Goal: Navigation & Orientation: Find specific page/section

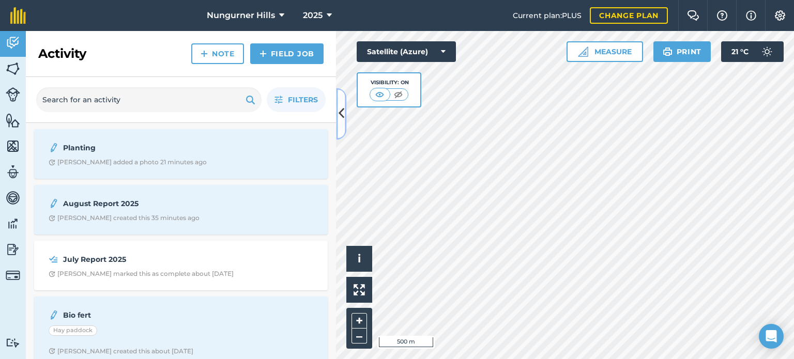
click at [342, 113] on button at bounding box center [341, 114] width 10 height 52
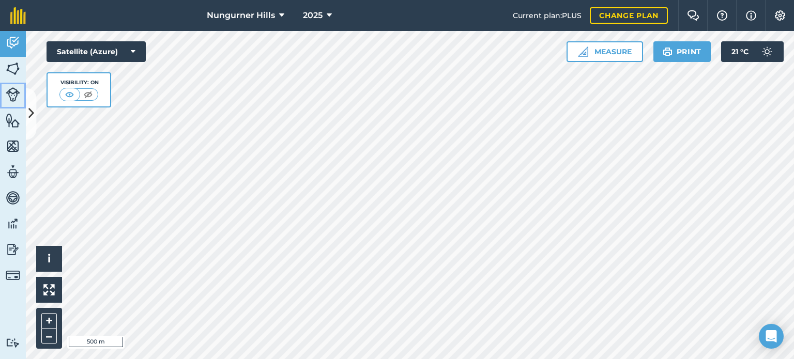
click at [17, 96] on img at bounding box center [13, 94] width 14 height 14
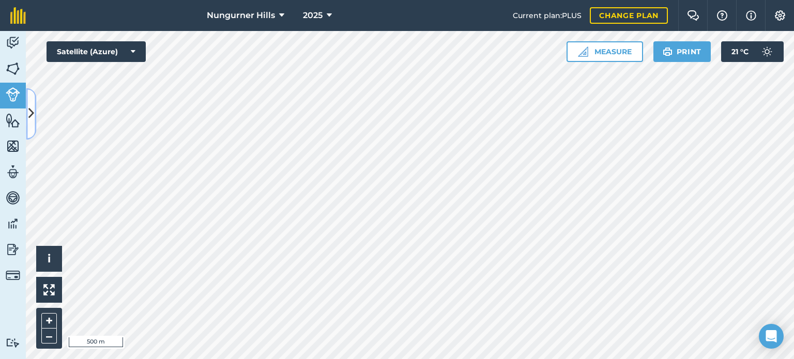
click at [27, 117] on button at bounding box center [31, 114] width 10 height 52
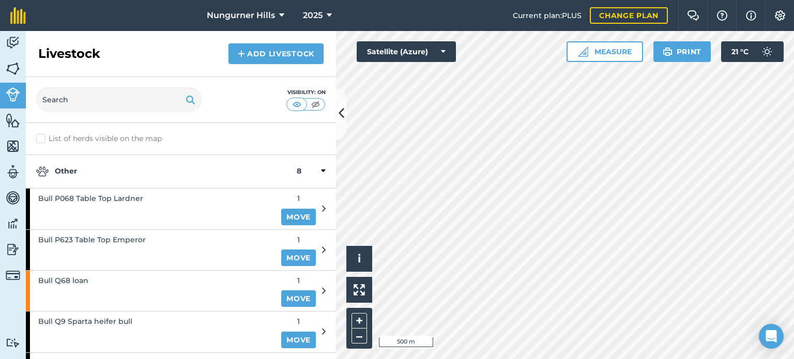
click at [321, 171] on icon at bounding box center [323, 171] width 5 height 9
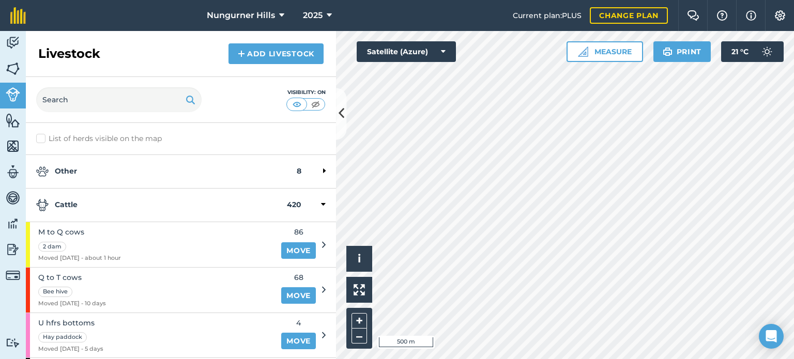
click at [321, 206] on icon at bounding box center [323, 204] width 5 height 9
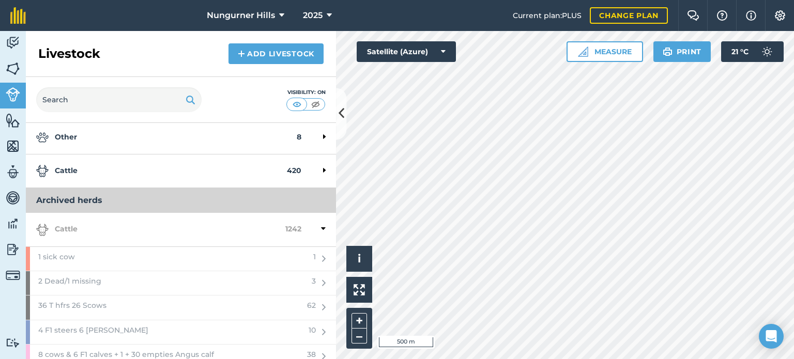
scroll to position [52, 0]
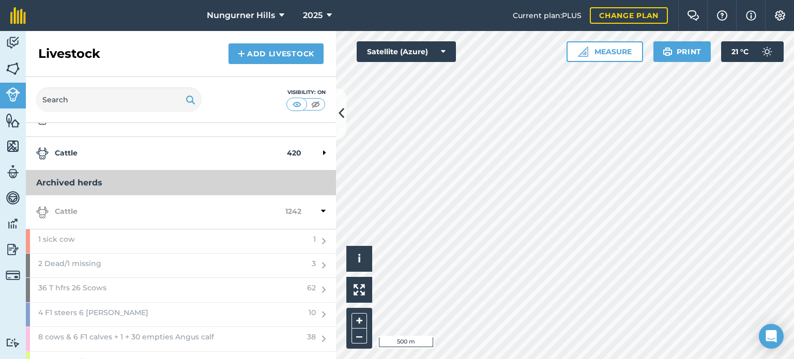
click at [222, 180] on h3 "Archived herds" at bounding box center [181, 183] width 310 height 25
click at [321, 212] on icon at bounding box center [323, 211] width 5 height 9
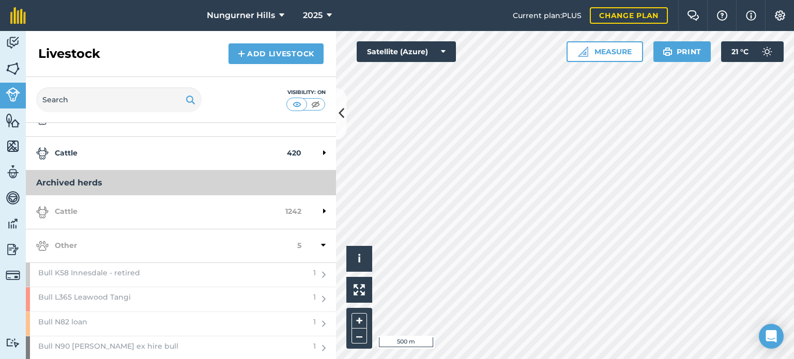
click at [312, 211] on div at bounding box center [314, 212] width 24 height 12
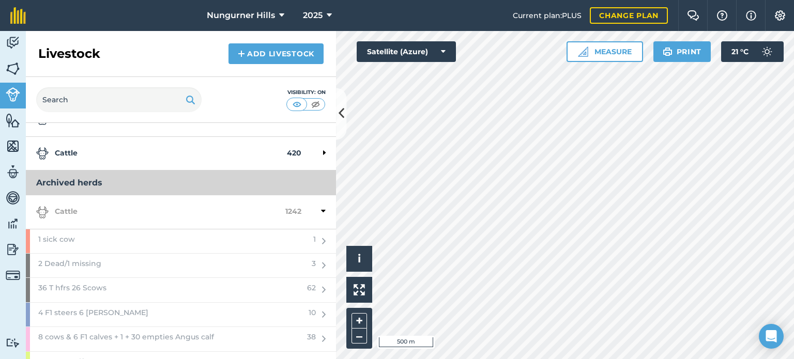
scroll to position [0, 0]
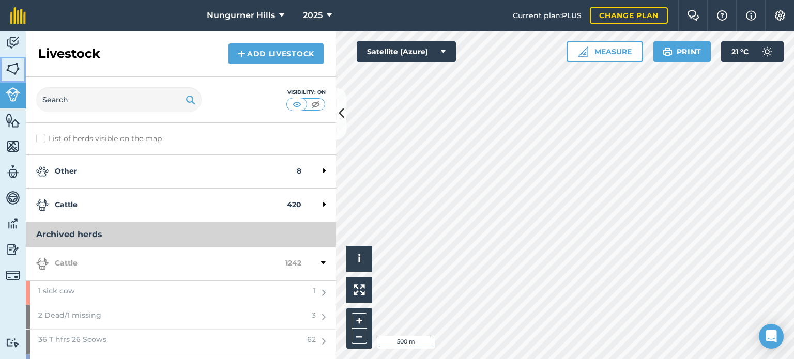
click at [6, 65] on img at bounding box center [13, 69] width 14 height 16
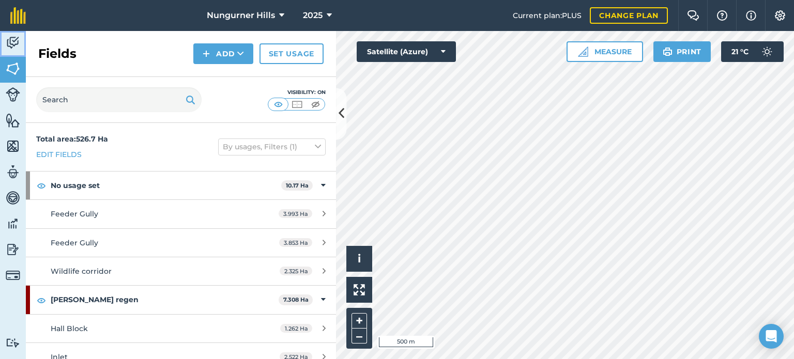
click at [16, 41] on img at bounding box center [13, 43] width 14 height 16
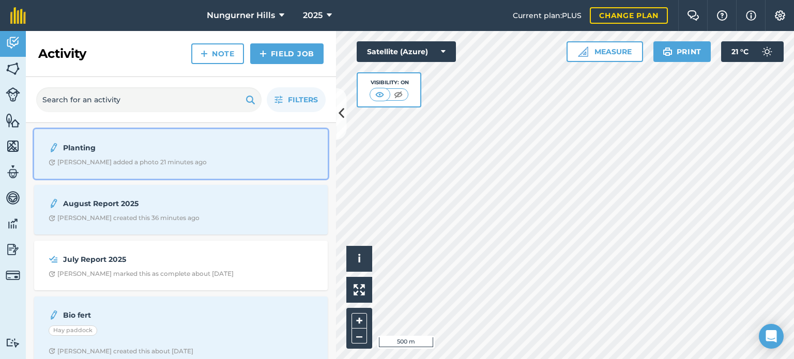
click at [84, 143] on strong "Planting" at bounding box center [145, 147] width 164 height 11
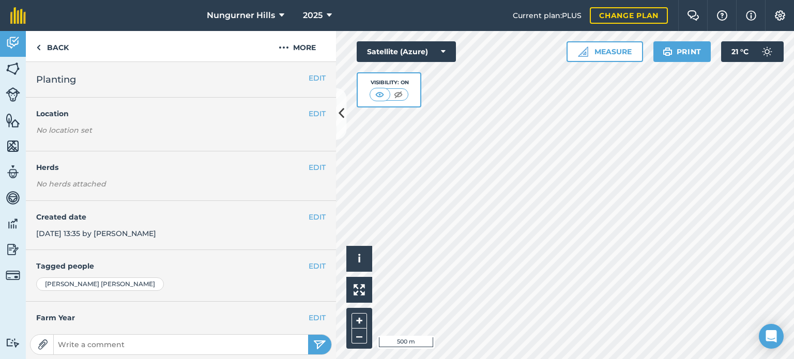
click at [56, 112] on h4 "Location" at bounding box center [181, 113] width 290 height 11
click at [178, 69] on div "EDIT Planting" at bounding box center [181, 80] width 310 height 36
click at [309, 76] on button "EDIT" at bounding box center [317, 77] width 17 height 11
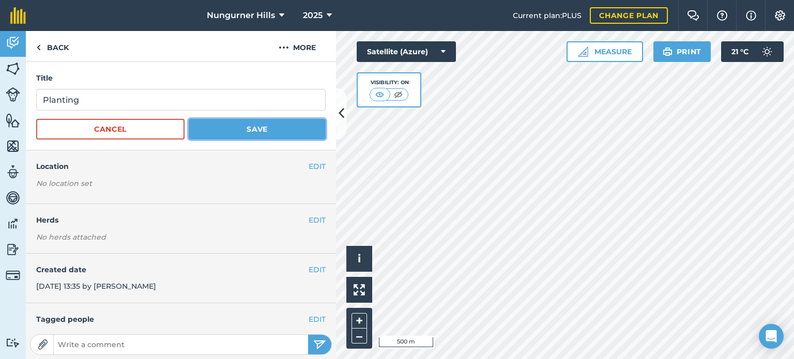
click at [228, 136] on button "Save" at bounding box center [257, 129] width 137 height 21
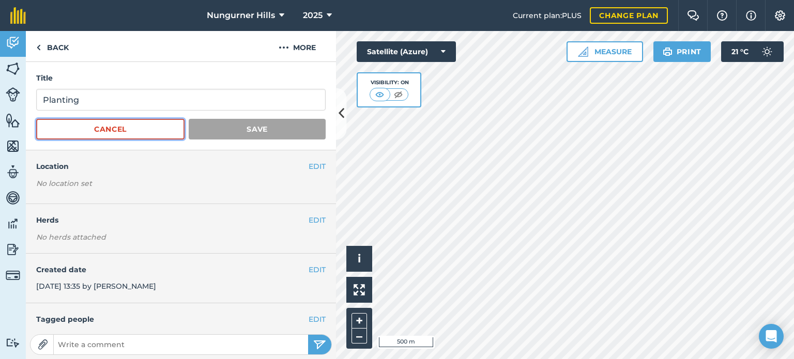
click at [155, 129] on button "Cancel" at bounding box center [110, 129] width 148 height 21
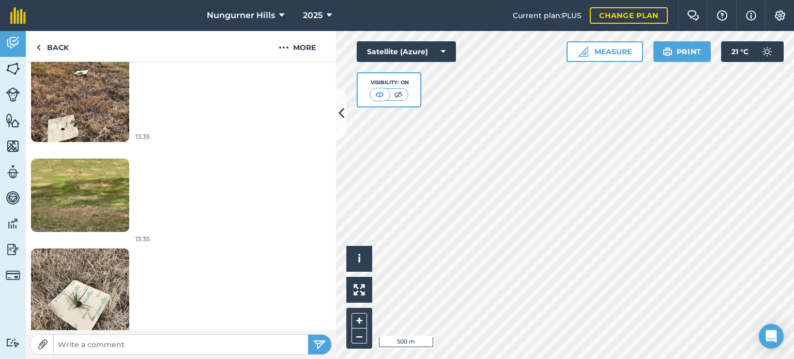
scroll to position [561, 0]
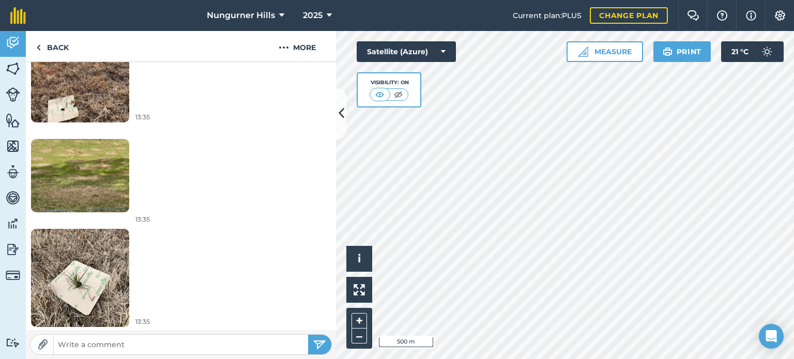
click at [81, 287] on img at bounding box center [80, 278] width 98 height 131
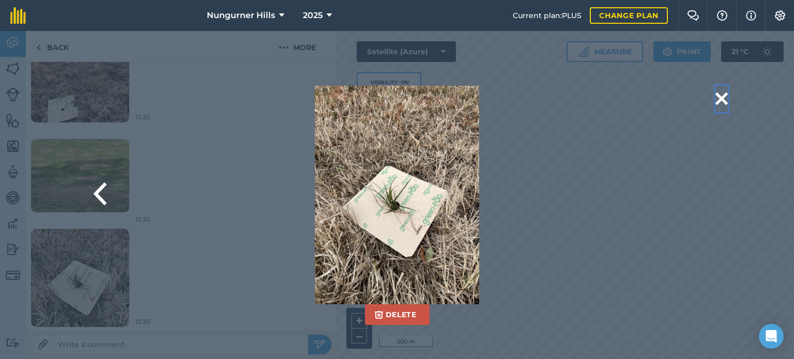
click at [726, 95] on button at bounding box center [722, 99] width 12 height 26
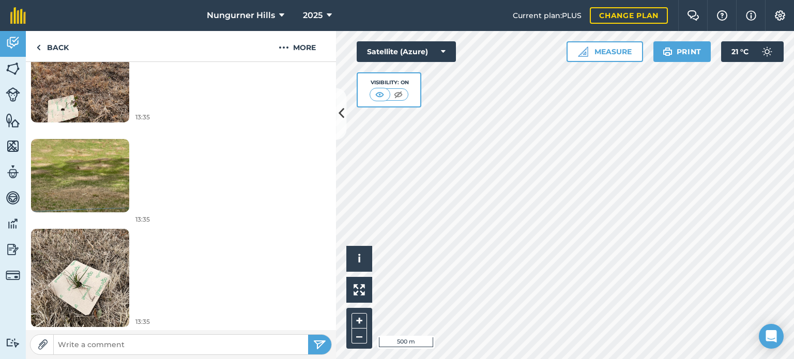
click at [85, 182] on img at bounding box center [80, 176] width 98 height 74
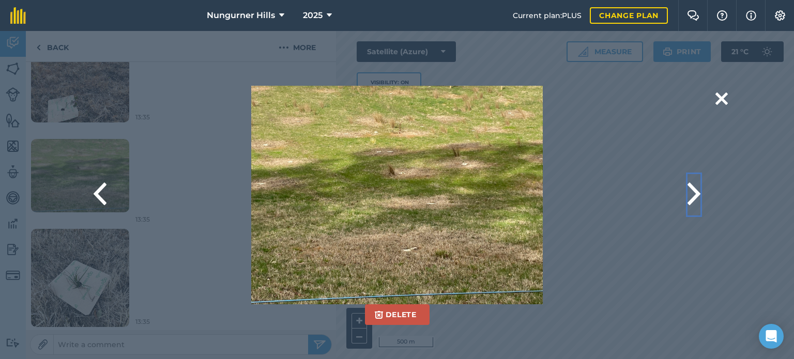
click at [697, 193] on button at bounding box center [694, 194] width 13 height 41
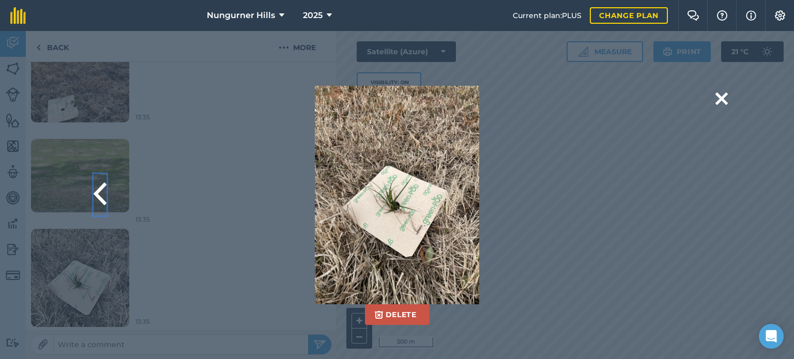
click at [103, 192] on button at bounding box center [100, 194] width 13 height 41
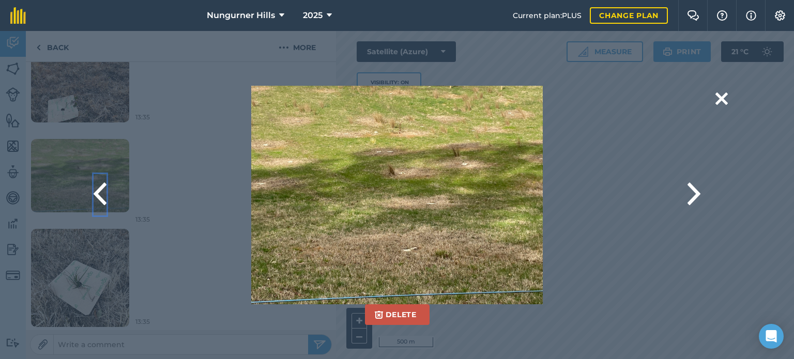
click at [103, 192] on button at bounding box center [100, 194] width 13 height 41
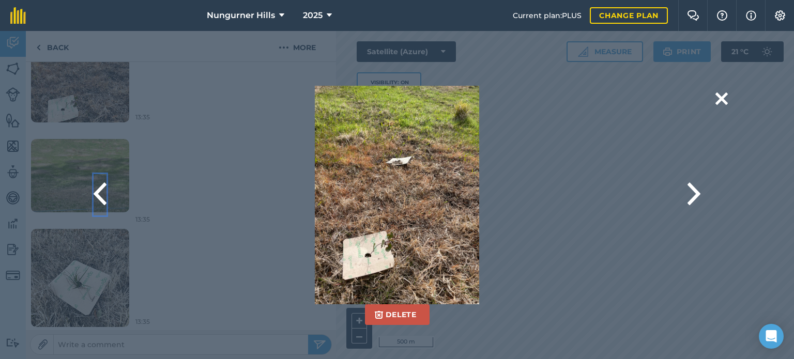
click at [103, 192] on button at bounding box center [100, 194] width 13 height 41
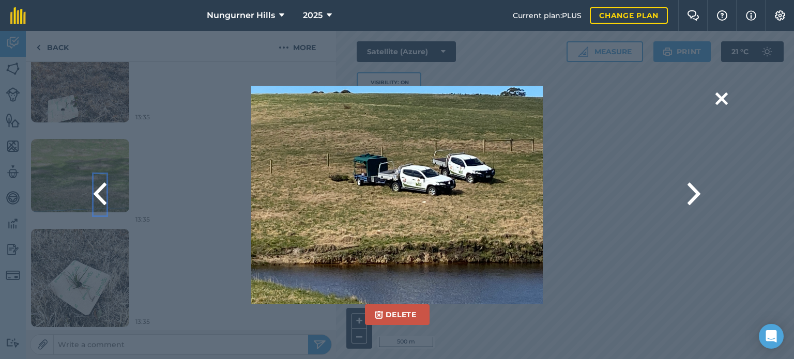
click at [103, 192] on button at bounding box center [100, 194] width 13 height 41
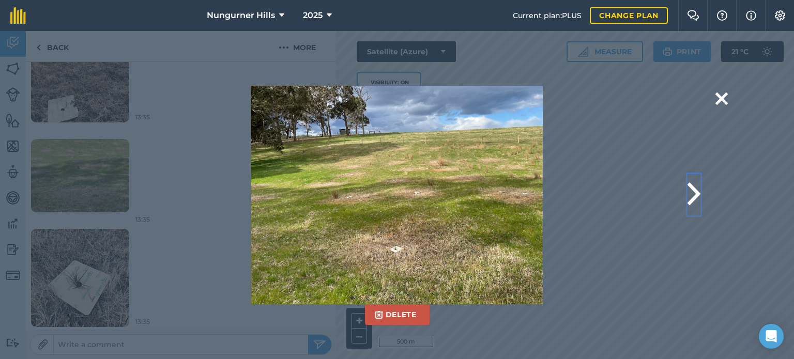
click at [697, 195] on button at bounding box center [694, 194] width 13 height 41
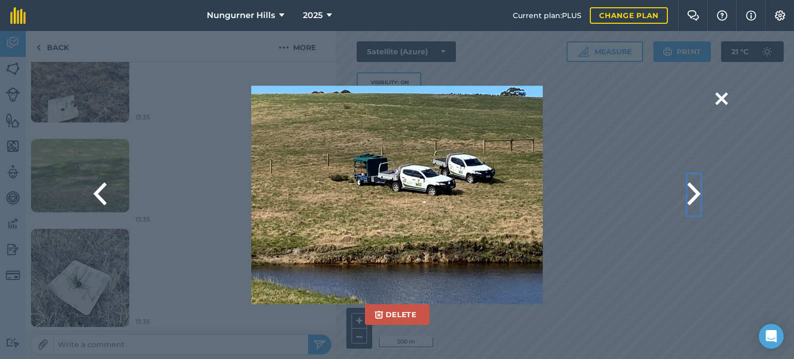
click at [697, 195] on button at bounding box center [694, 194] width 13 height 41
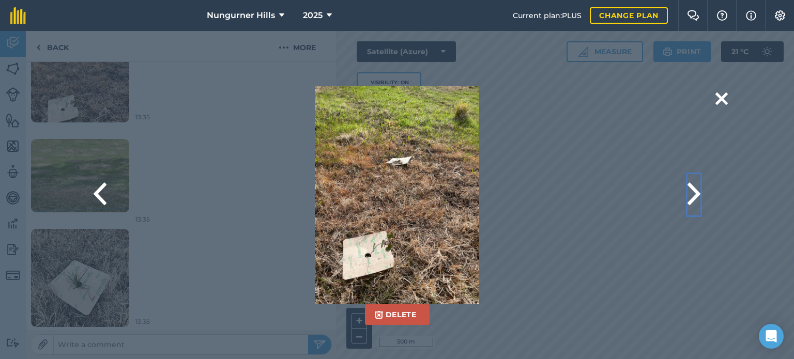
click at [697, 195] on button at bounding box center [694, 194] width 13 height 41
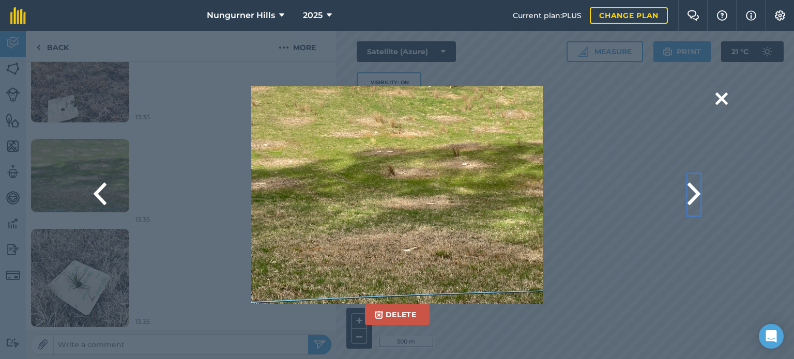
click at [697, 193] on button at bounding box center [694, 194] width 13 height 41
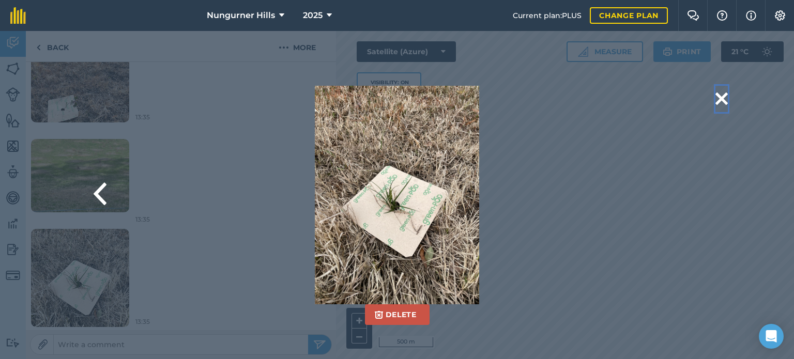
click at [717, 99] on button at bounding box center [722, 99] width 12 height 26
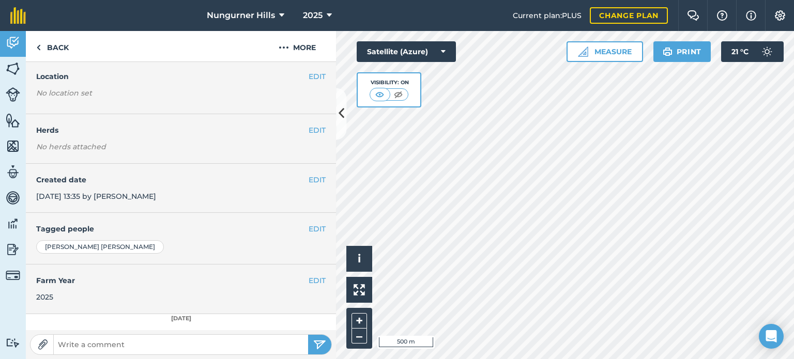
scroll to position [0, 0]
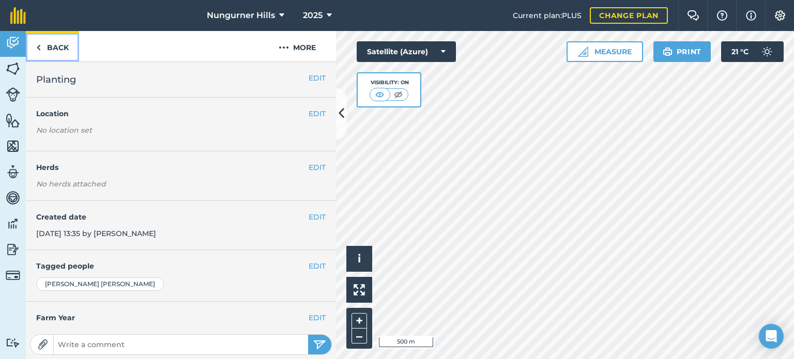
click at [52, 47] on link "Back" at bounding box center [52, 46] width 53 height 31
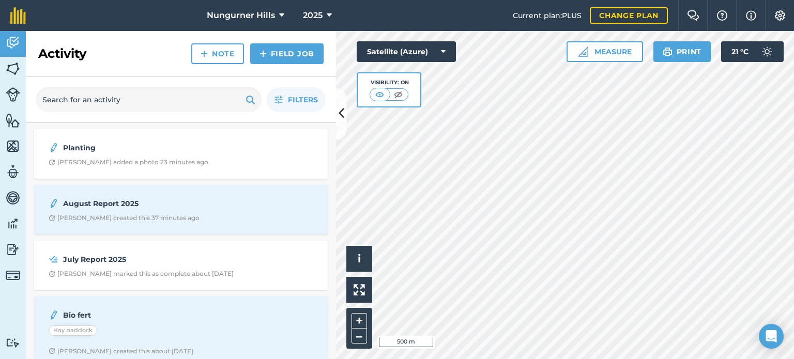
scroll to position [52, 0]
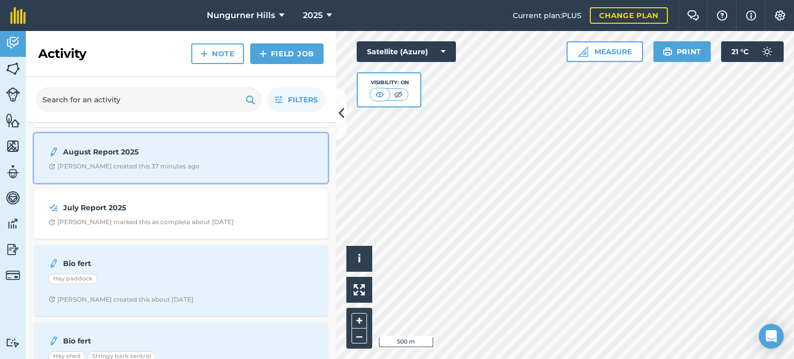
click at [110, 147] on strong "August Report 2025" at bounding box center [145, 151] width 164 height 11
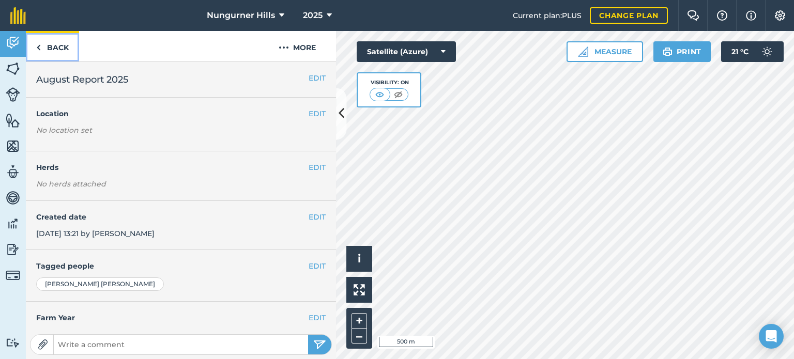
click at [47, 48] on link "Back" at bounding box center [52, 46] width 53 height 31
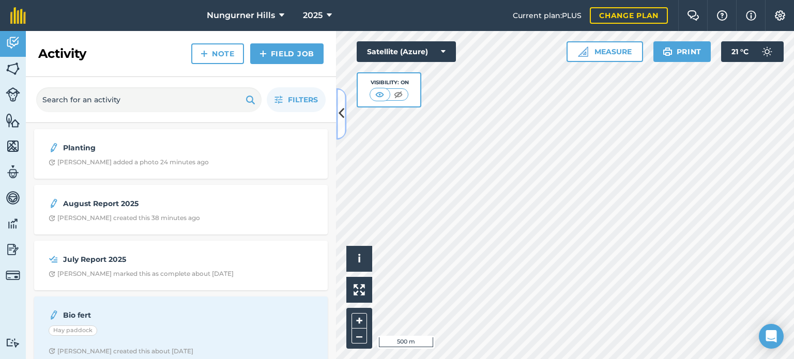
click at [339, 115] on icon at bounding box center [342, 114] width 6 height 18
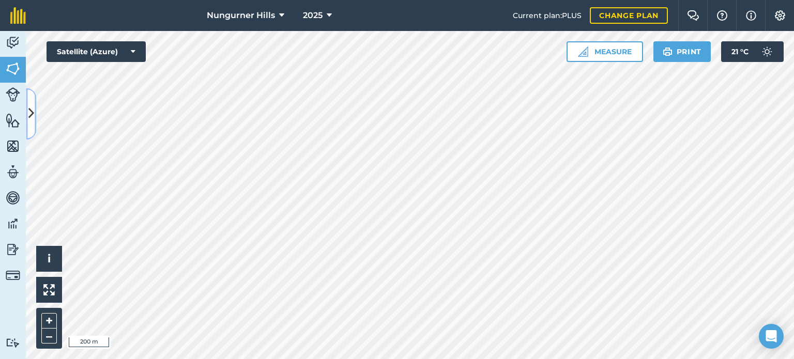
click at [33, 119] on icon at bounding box center [31, 114] width 6 height 18
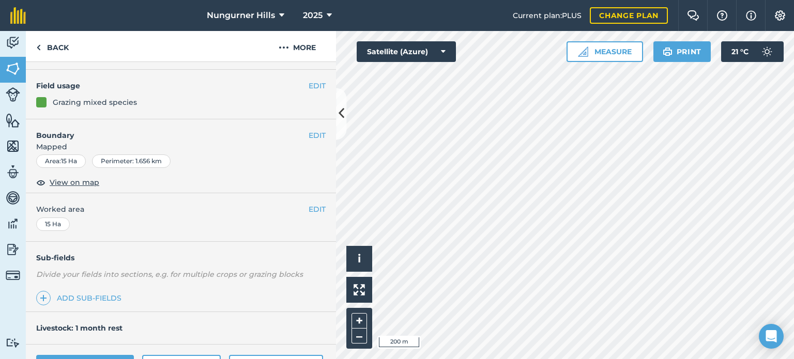
scroll to position [103, 0]
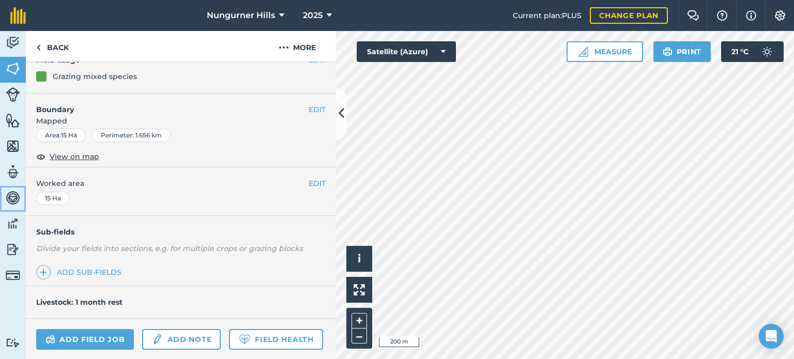
click at [14, 202] on img at bounding box center [13, 198] width 14 height 16
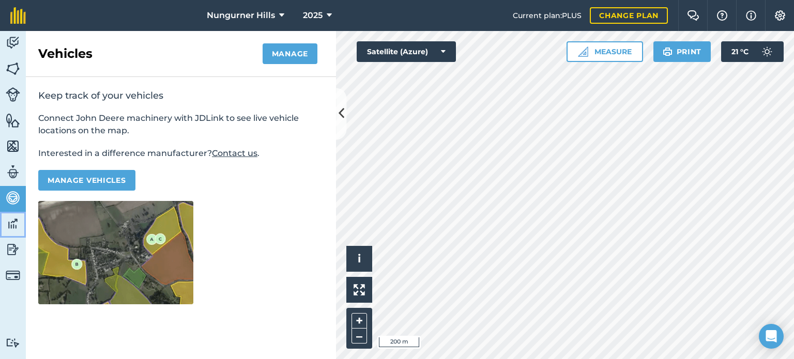
click at [12, 224] on img at bounding box center [13, 224] width 14 height 16
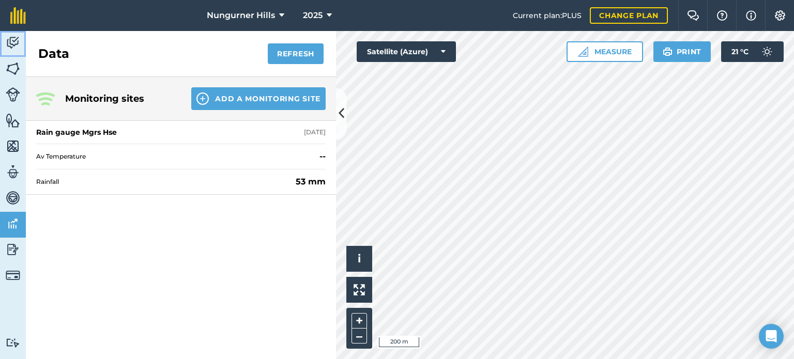
click at [12, 41] on img at bounding box center [13, 43] width 14 height 16
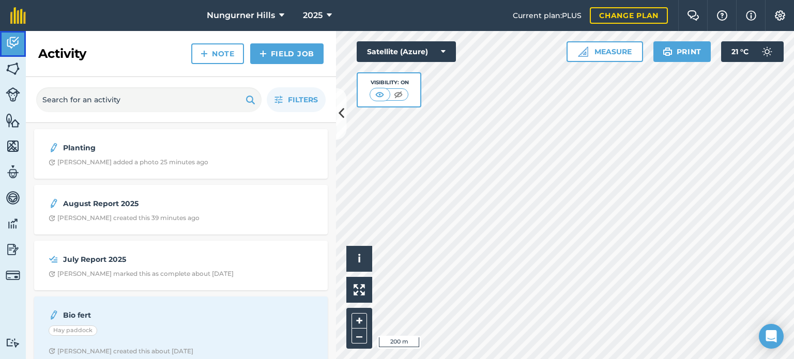
click at [12, 41] on img at bounding box center [13, 43] width 14 height 16
click at [16, 67] on img at bounding box center [13, 69] width 14 height 16
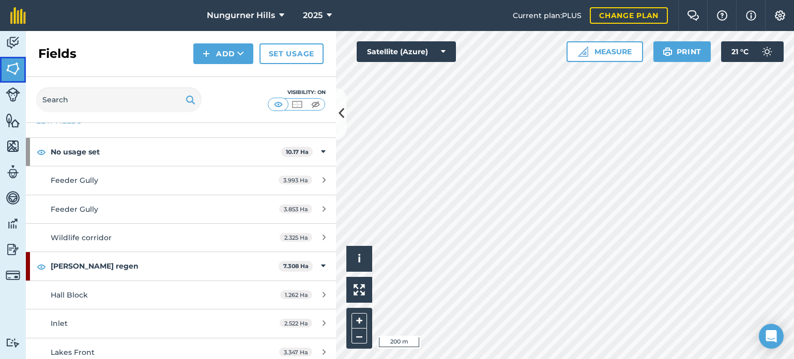
scroll to position [52, 0]
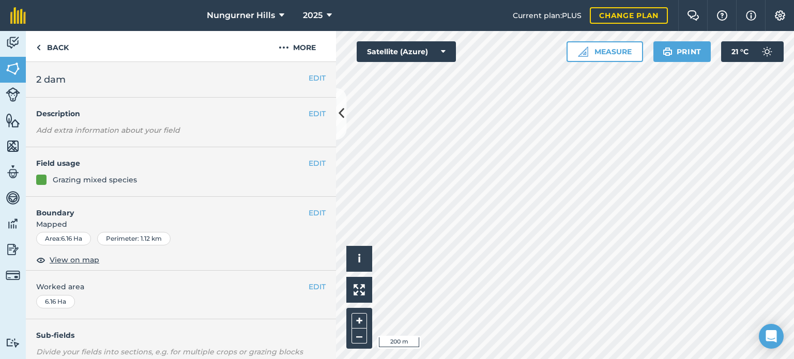
click at [70, 235] on div "Area : 6.16 Ha" at bounding box center [63, 238] width 55 height 13
click at [22, 143] on link "Maps" at bounding box center [13, 147] width 26 height 26
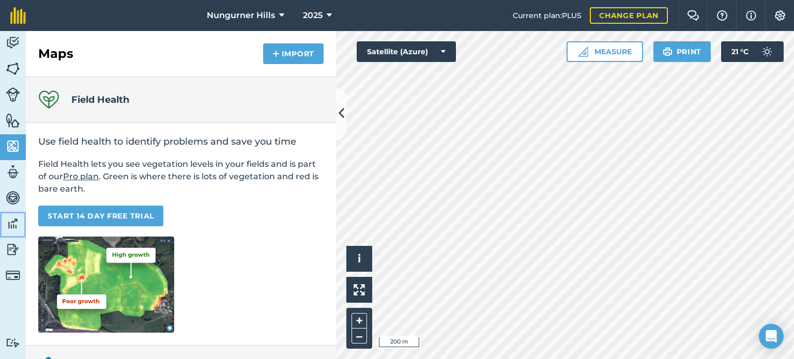
click at [14, 222] on img at bounding box center [13, 224] width 14 height 16
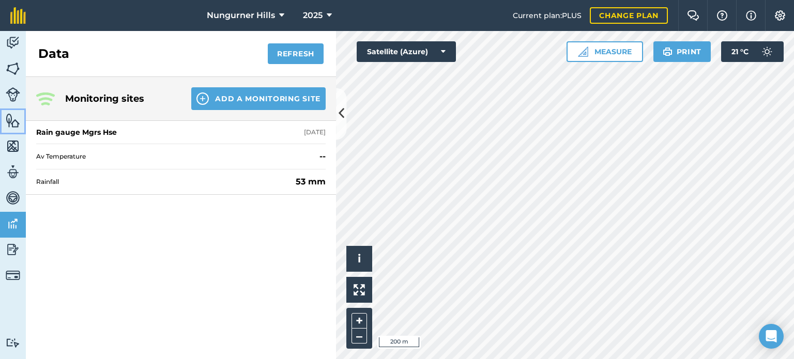
click at [13, 124] on img at bounding box center [13, 121] width 14 height 16
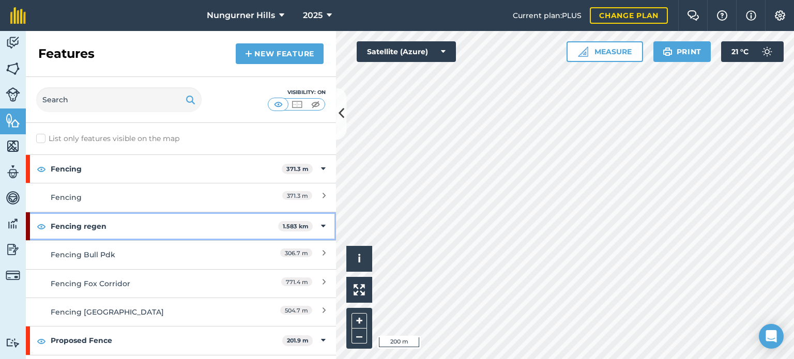
click at [83, 223] on strong "Fencing regen" at bounding box center [165, 227] width 228 height 28
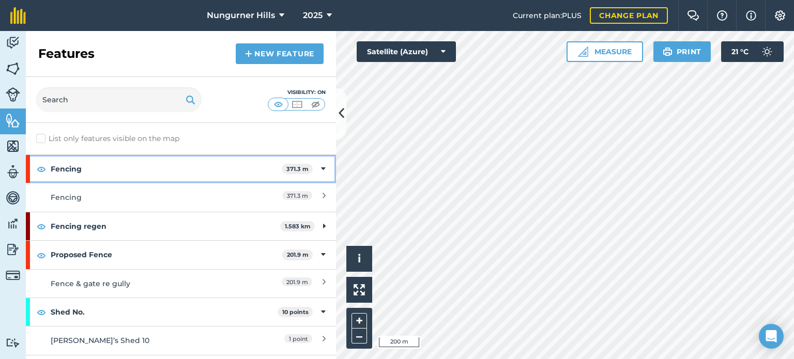
click at [65, 169] on strong "Fencing" at bounding box center [166, 169] width 231 height 28
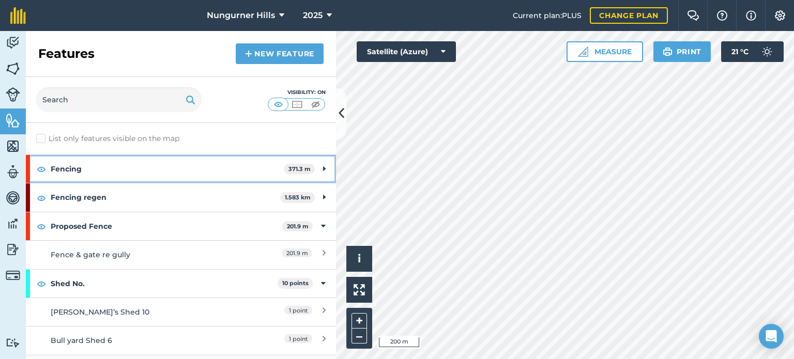
click at [323, 169] on icon at bounding box center [324, 168] width 3 height 11
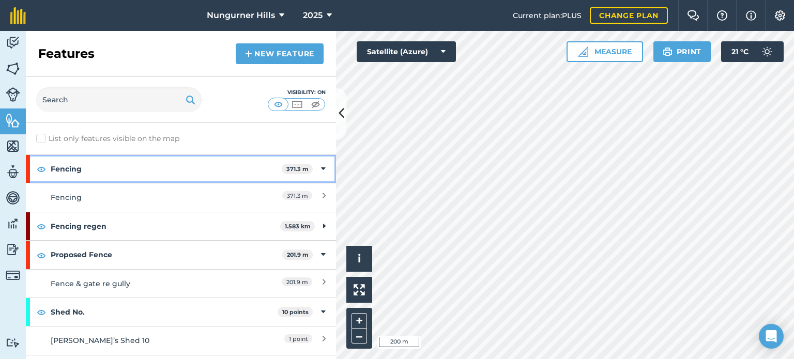
click at [321, 169] on icon at bounding box center [323, 168] width 5 height 11
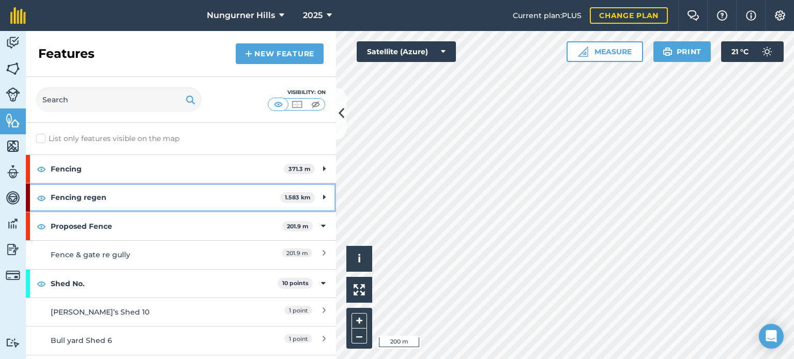
click at [87, 195] on strong "Fencing regen" at bounding box center [166, 198] width 230 height 28
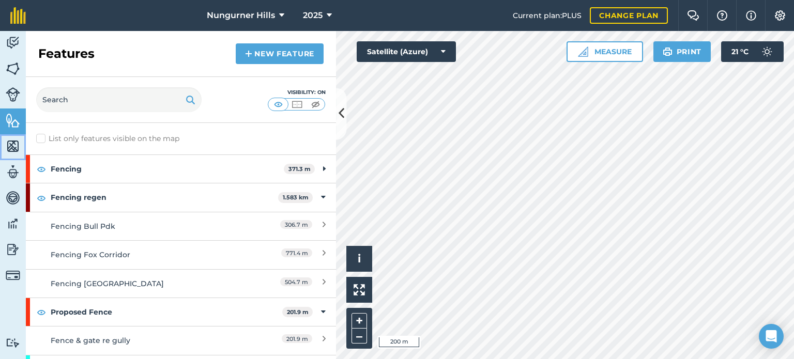
click at [10, 146] on img at bounding box center [13, 147] width 14 height 16
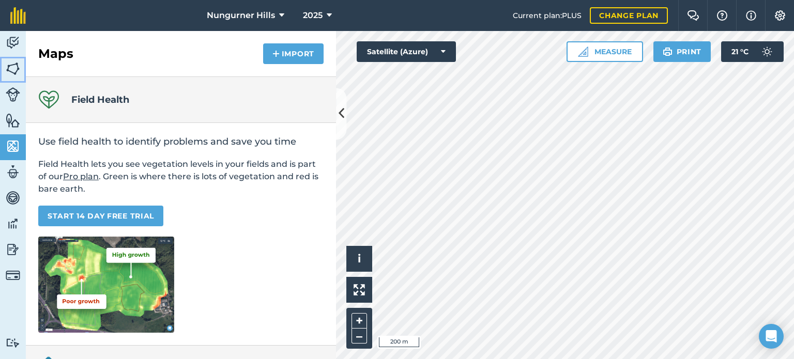
click at [19, 64] on img at bounding box center [13, 69] width 14 height 16
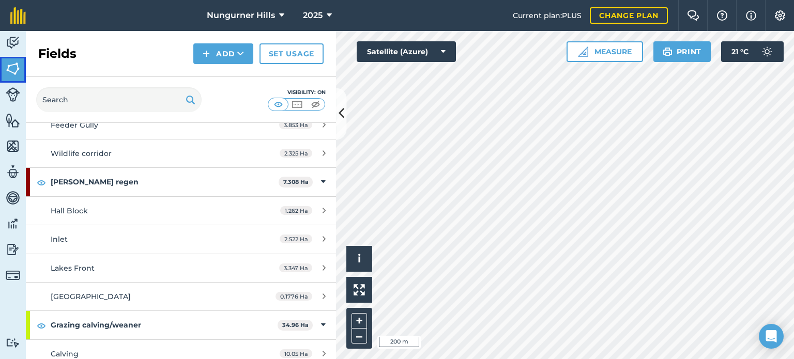
scroll to position [155, 0]
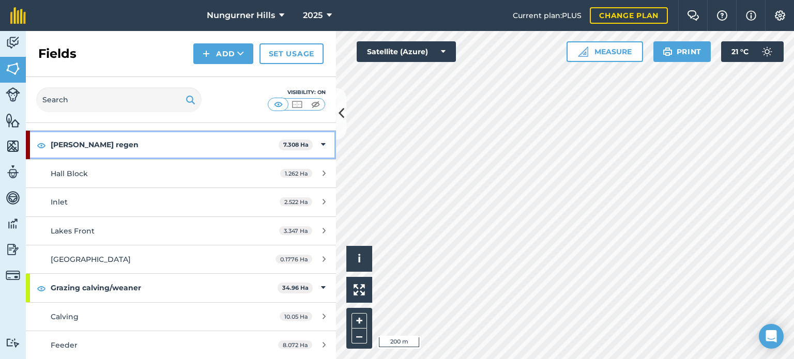
click at [321, 145] on icon at bounding box center [323, 144] width 5 height 11
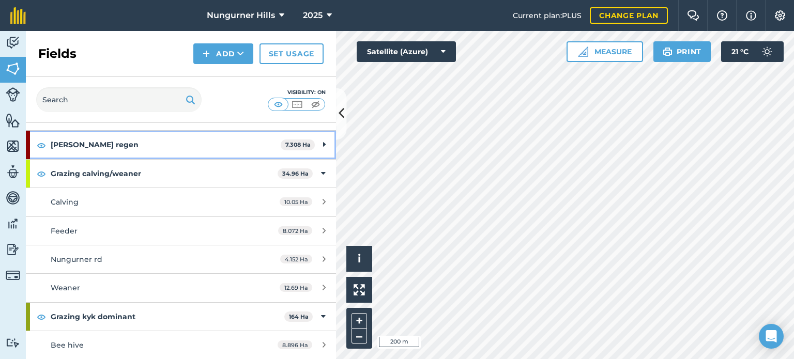
click at [323, 143] on icon at bounding box center [324, 144] width 3 height 11
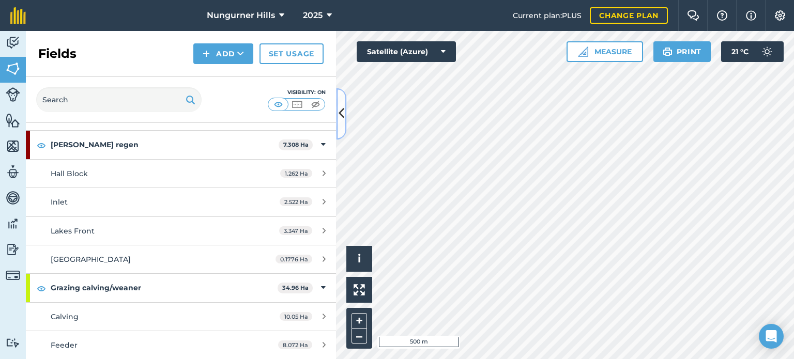
click at [339, 112] on icon at bounding box center [342, 114] width 6 height 18
